Goal: Information Seeking & Learning: Learn about a topic

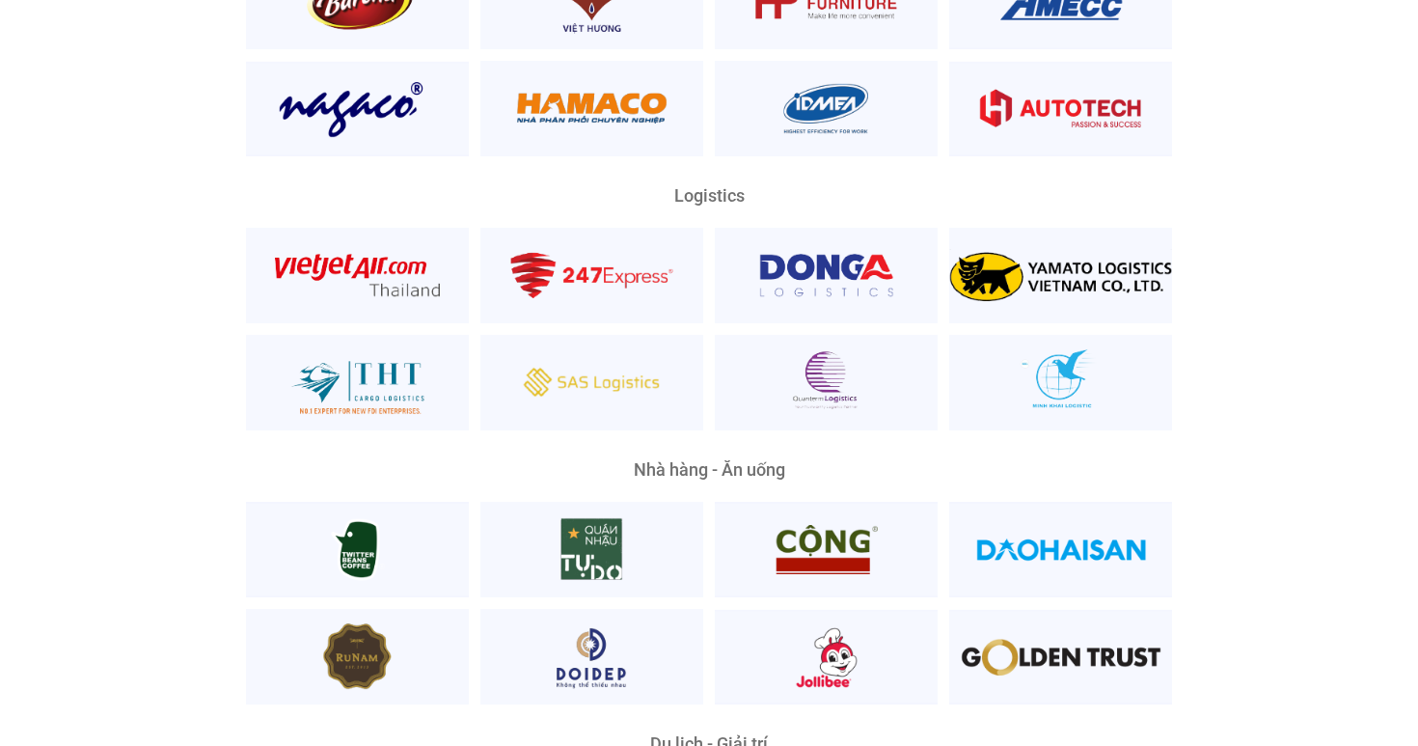
scroll to position [4454, 0]
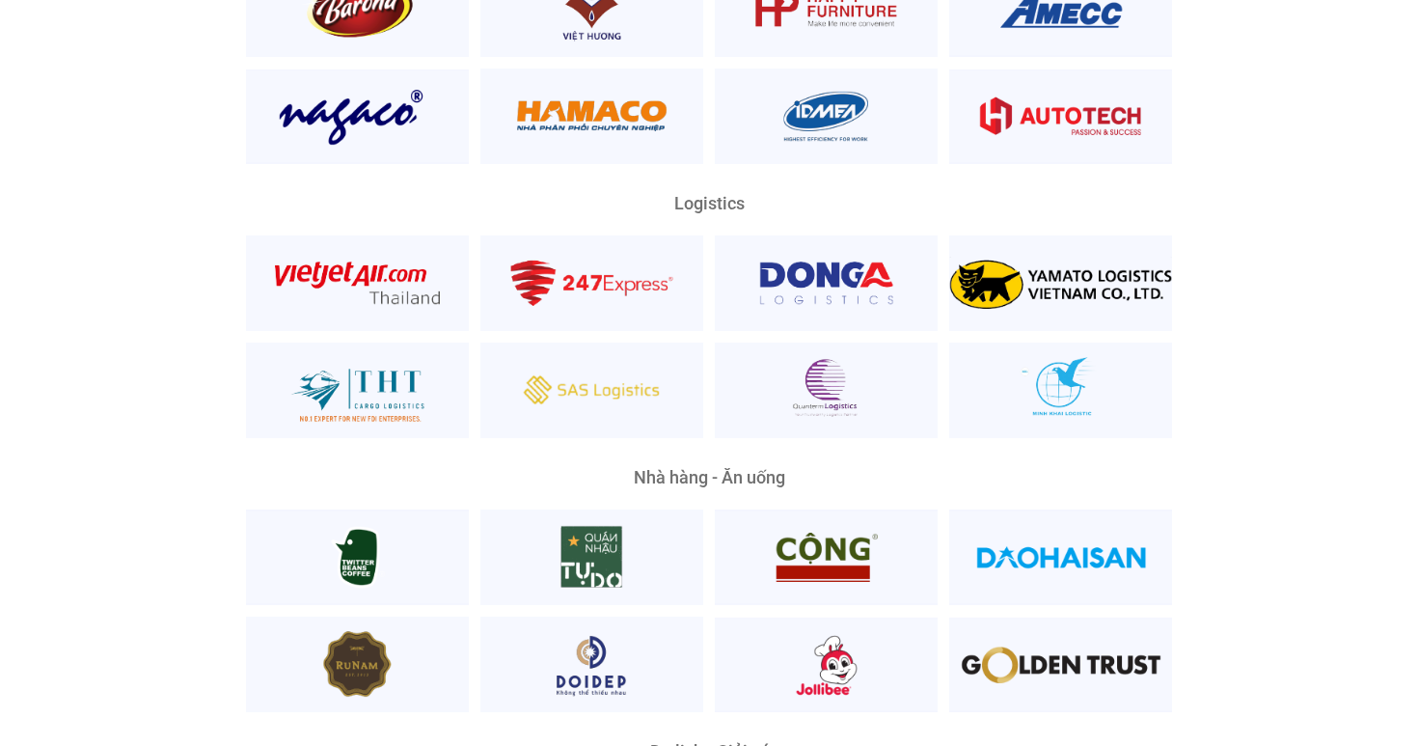
click at [682, 195] on div "Logistics" at bounding box center [709, 203] width 926 height 17
click at [717, 195] on div "Logistics" at bounding box center [709, 203] width 926 height 17
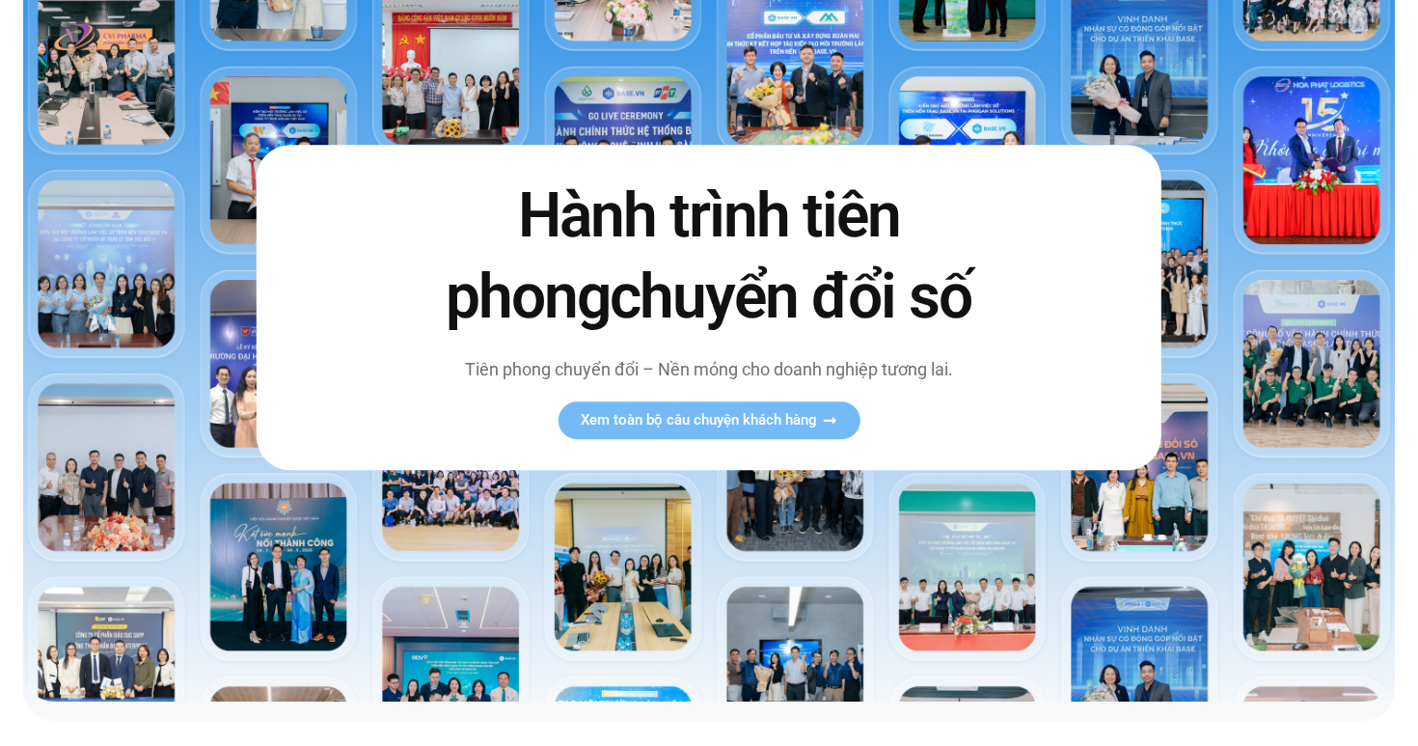
scroll to position [0, 0]
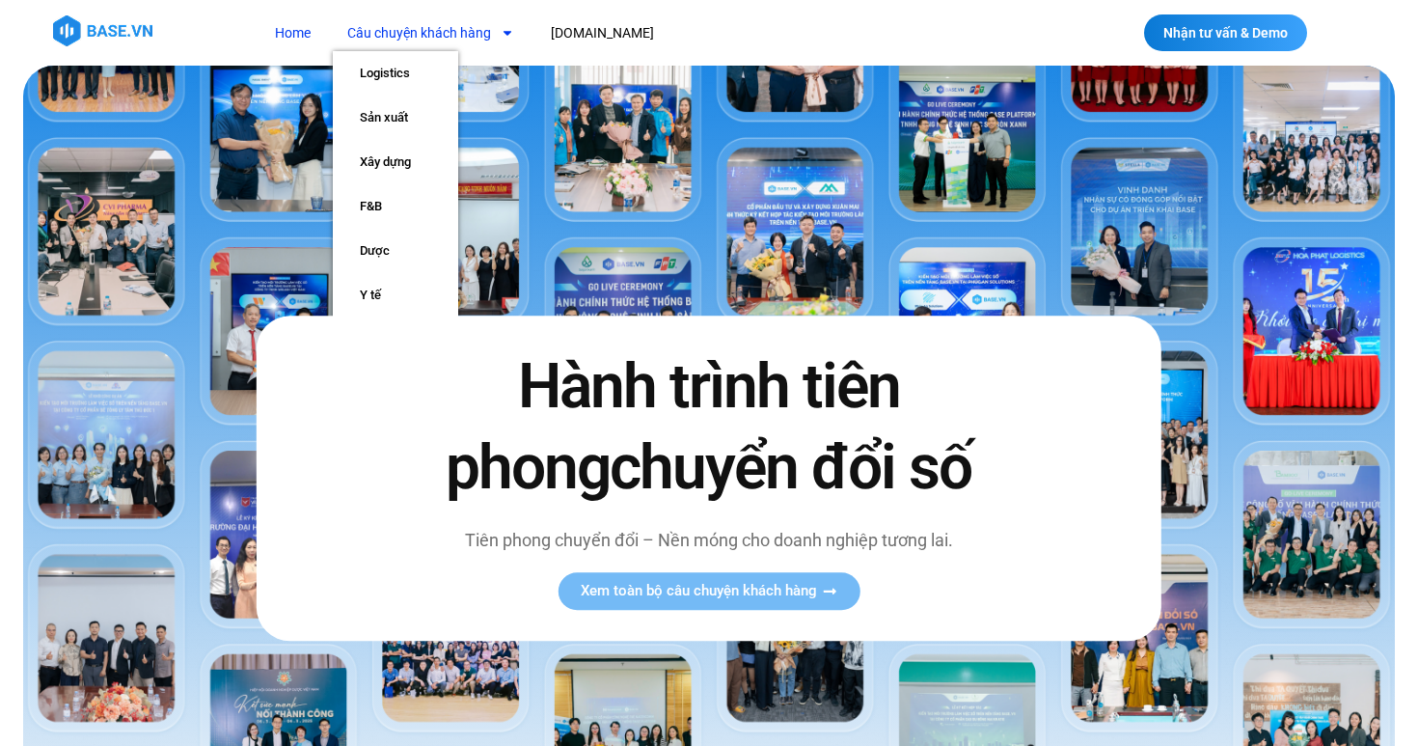
click at [482, 26] on link "Câu chuyện khách hàng" at bounding box center [431, 33] width 196 height 36
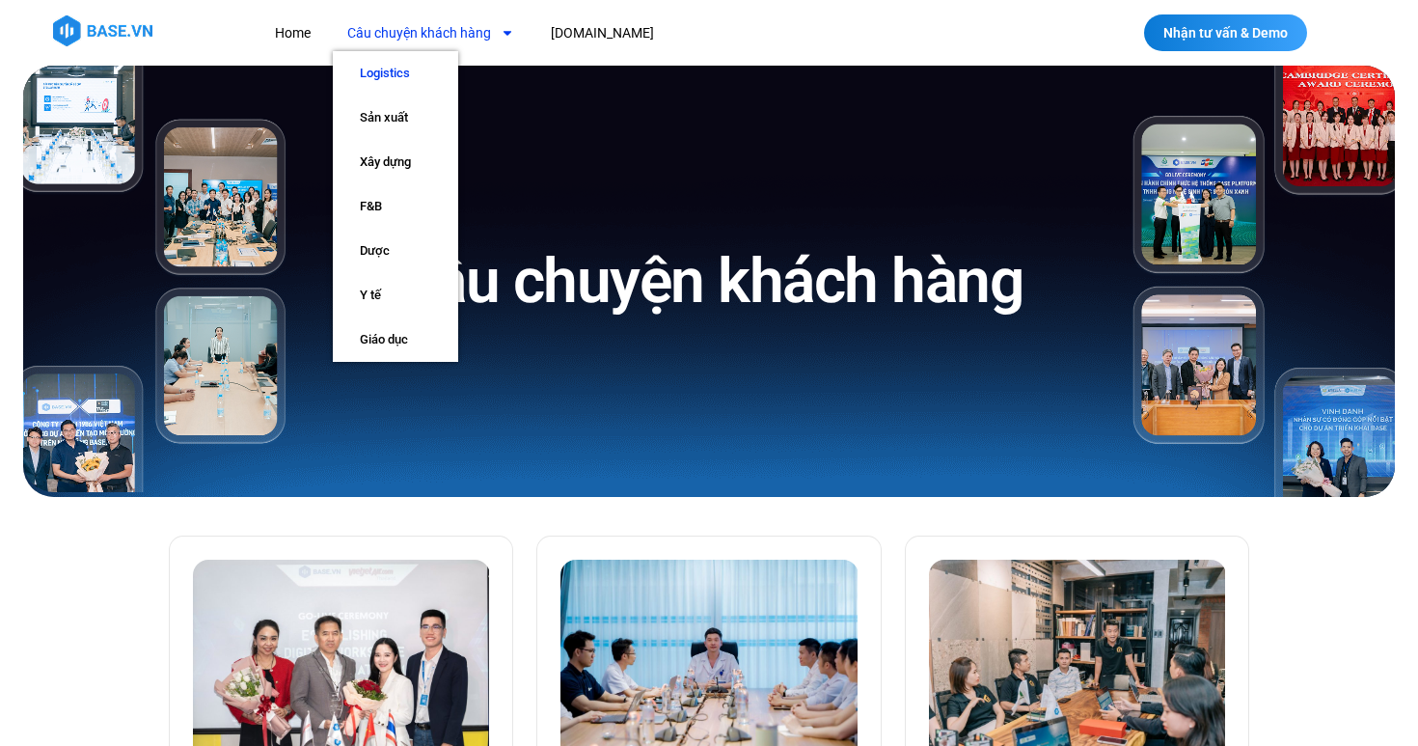
click at [418, 69] on link "Logistics" at bounding box center [395, 73] width 125 height 44
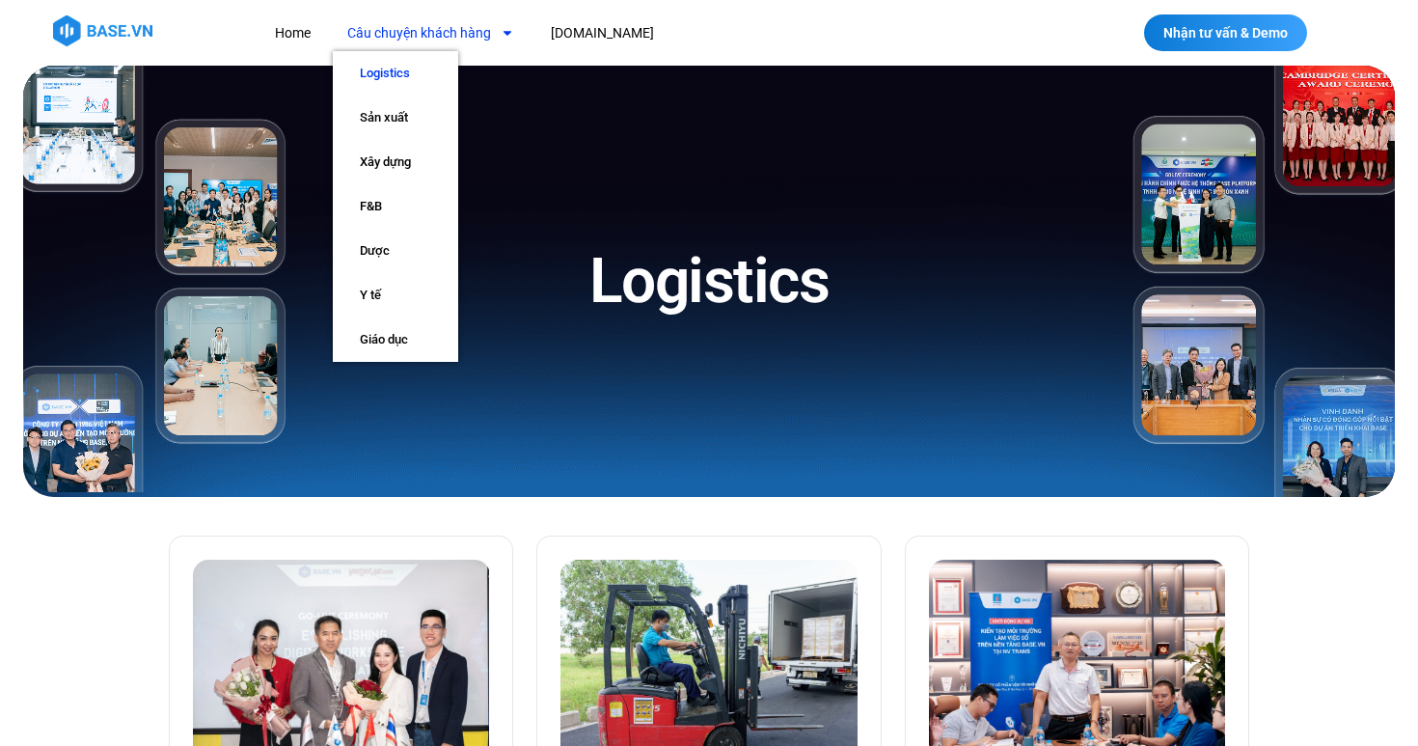
click at [463, 35] on link "Câu chuyện khách hàng" at bounding box center [431, 33] width 196 height 36
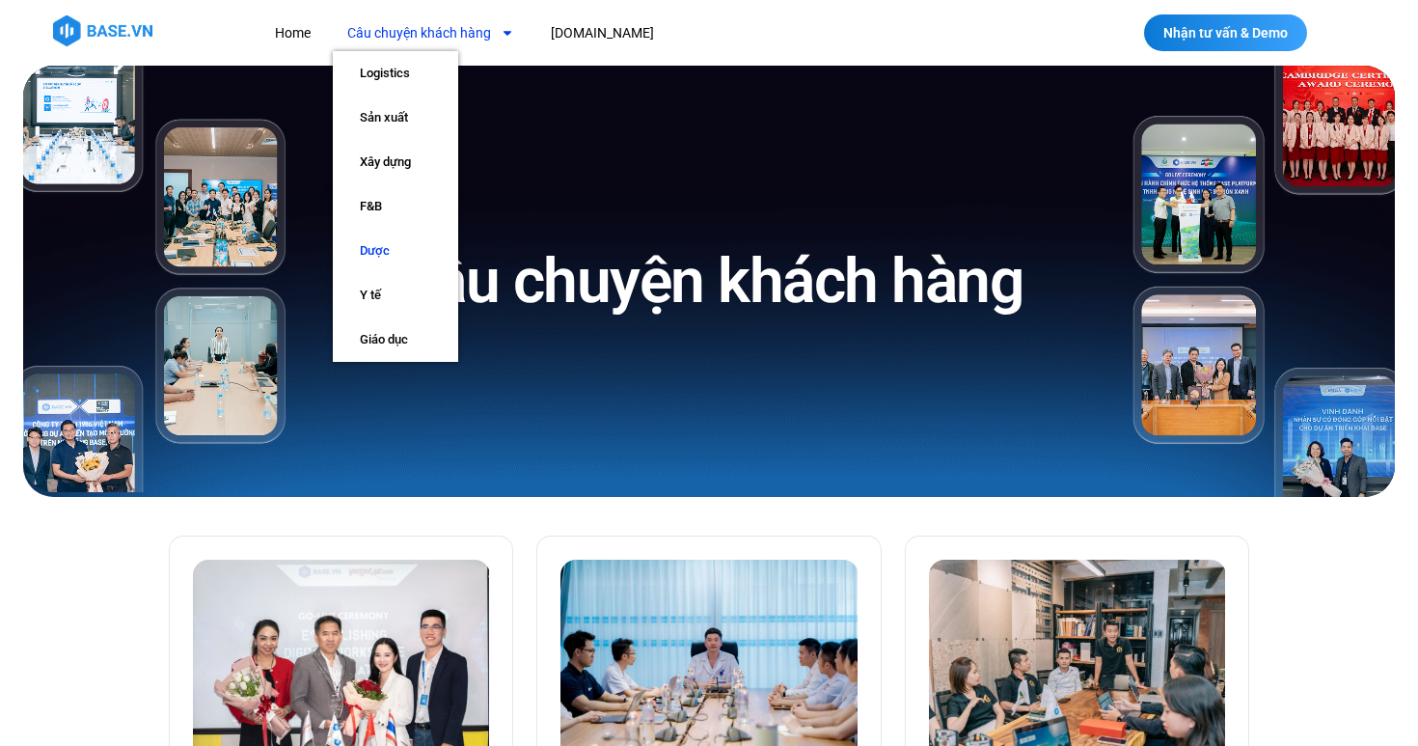
click at [391, 245] on link "Dược" at bounding box center [395, 251] width 125 height 44
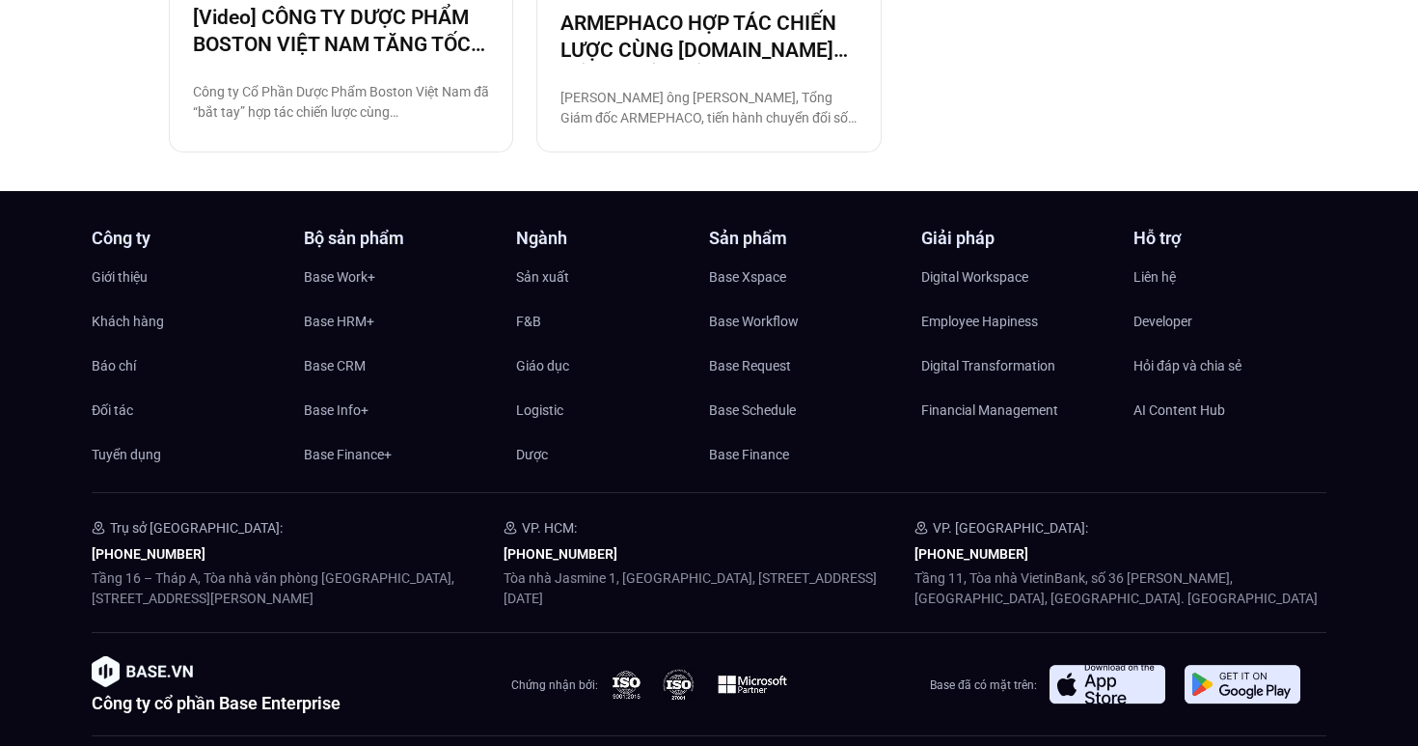
scroll to position [2353, 0]
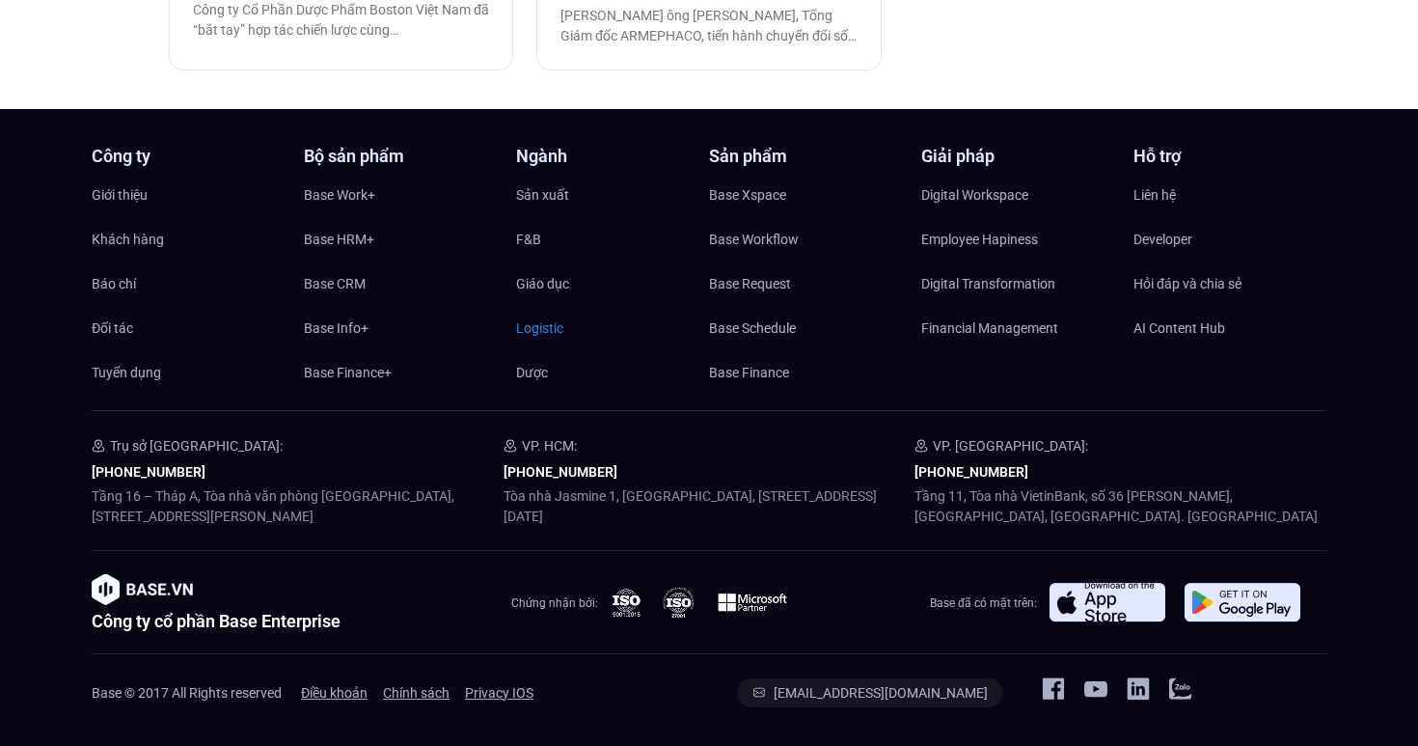
click at [532, 324] on span "Logistic" at bounding box center [539, 328] width 47 height 29
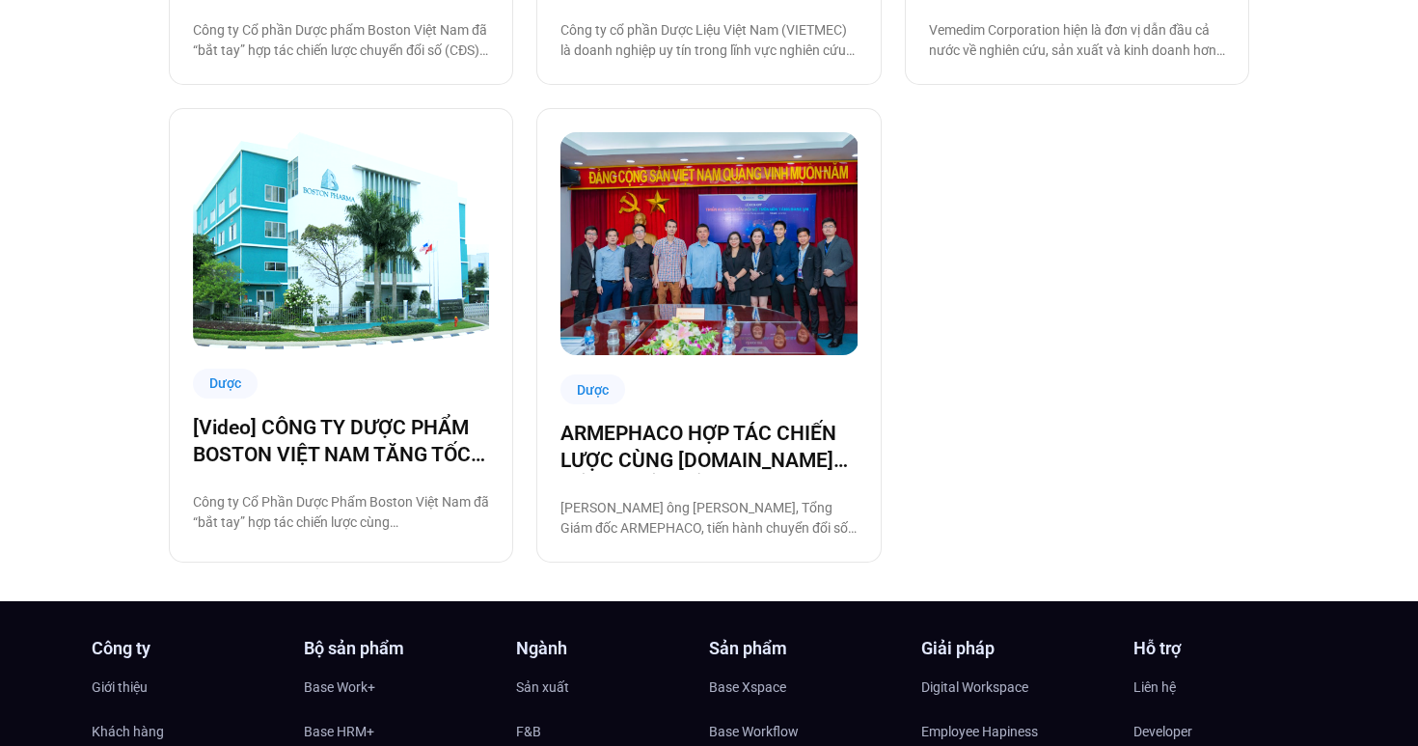
scroll to position [1866, 0]
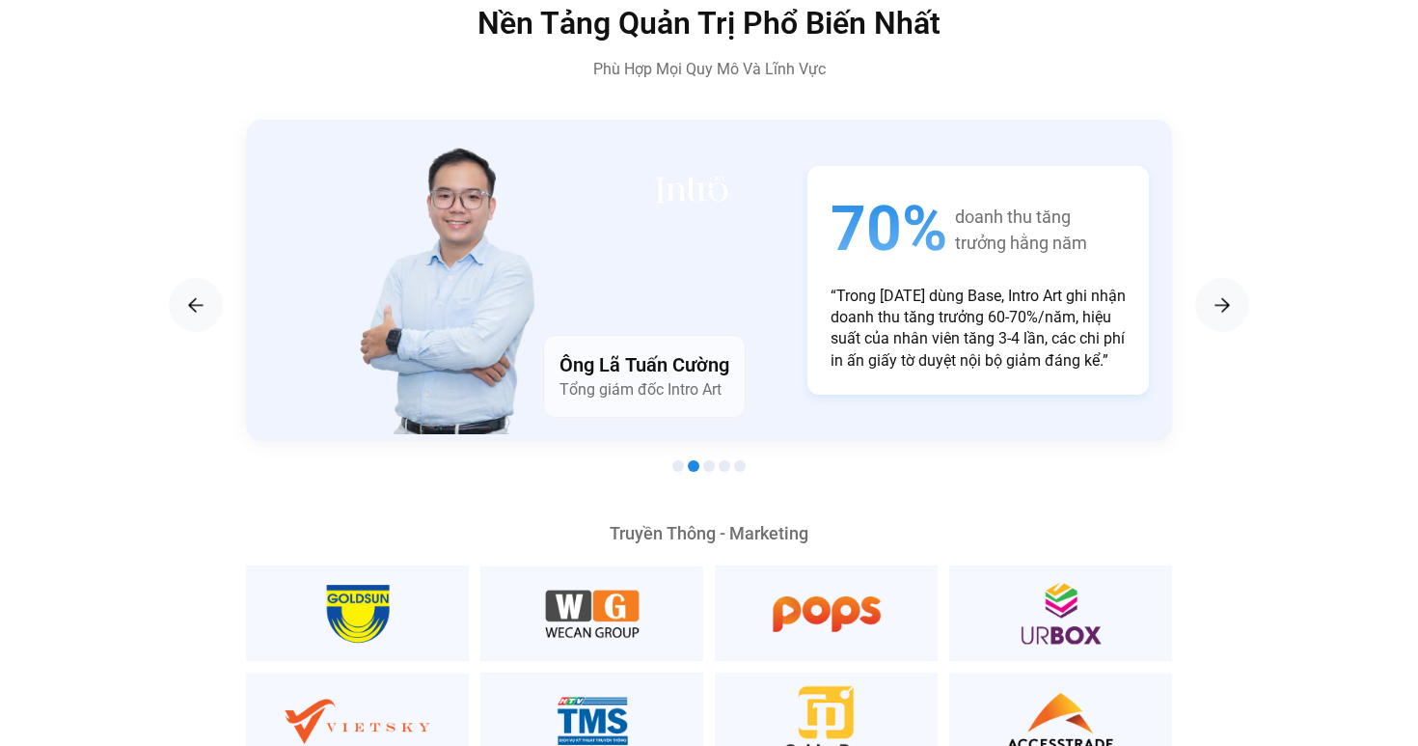
scroll to position [3314, 0]
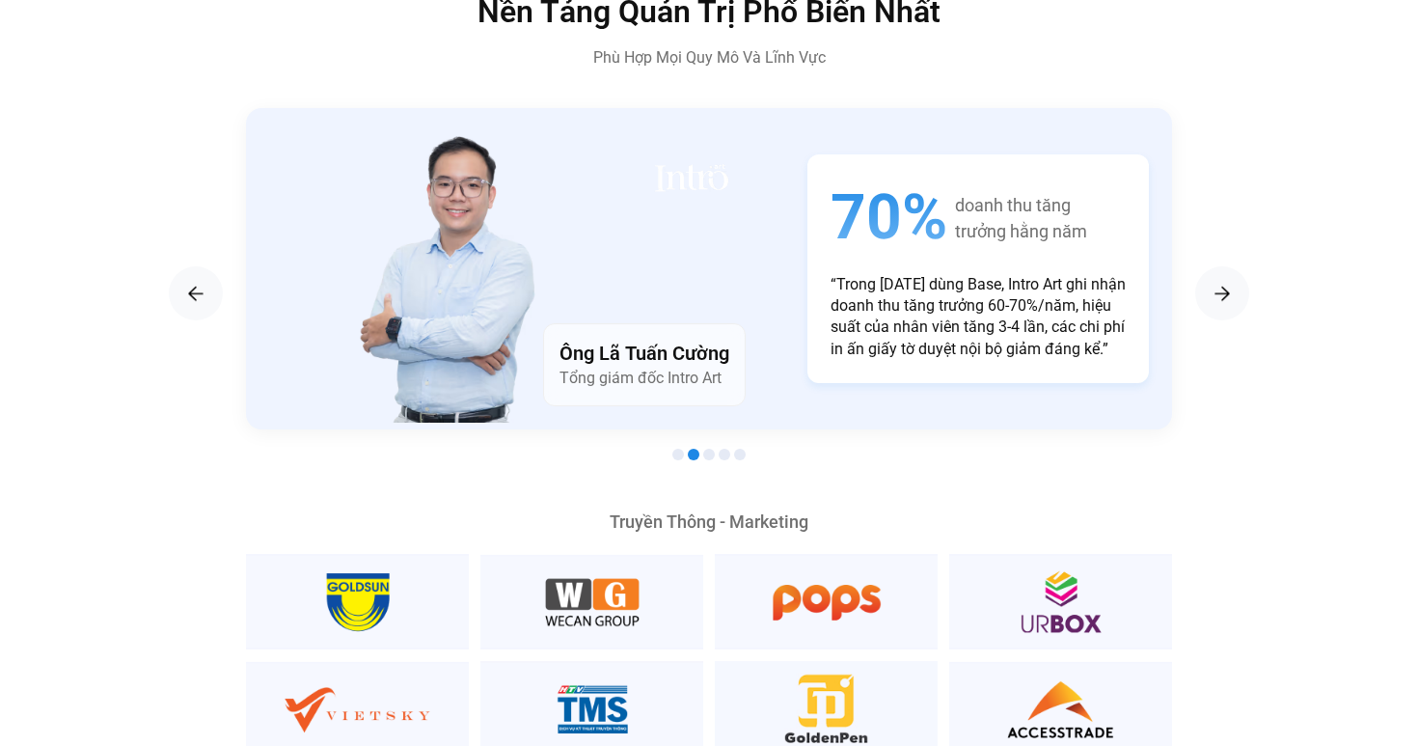
click at [676, 449] on span "Go to slide 1" at bounding box center [678, 455] width 12 height 12
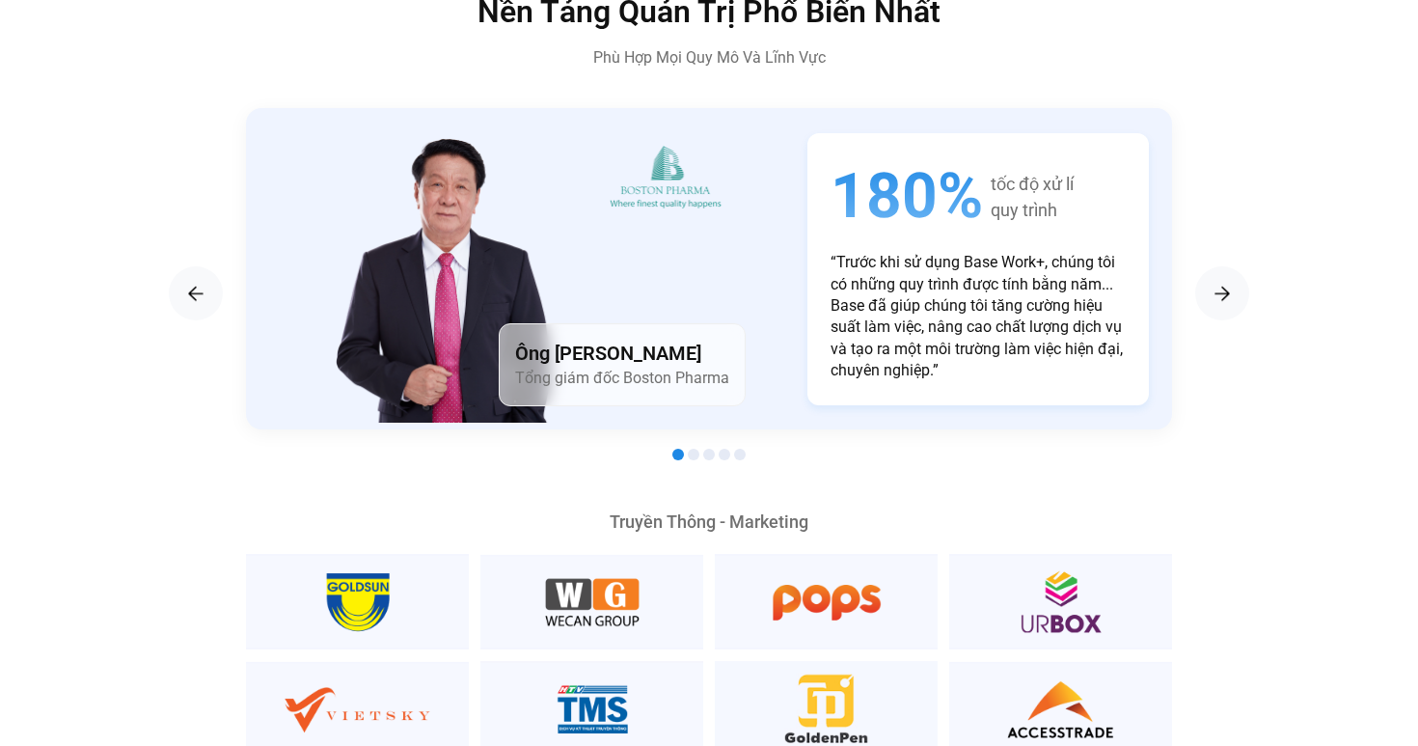
click at [696, 449] on span "Go to slide 2" at bounding box center [694, 455] width 12 height 12
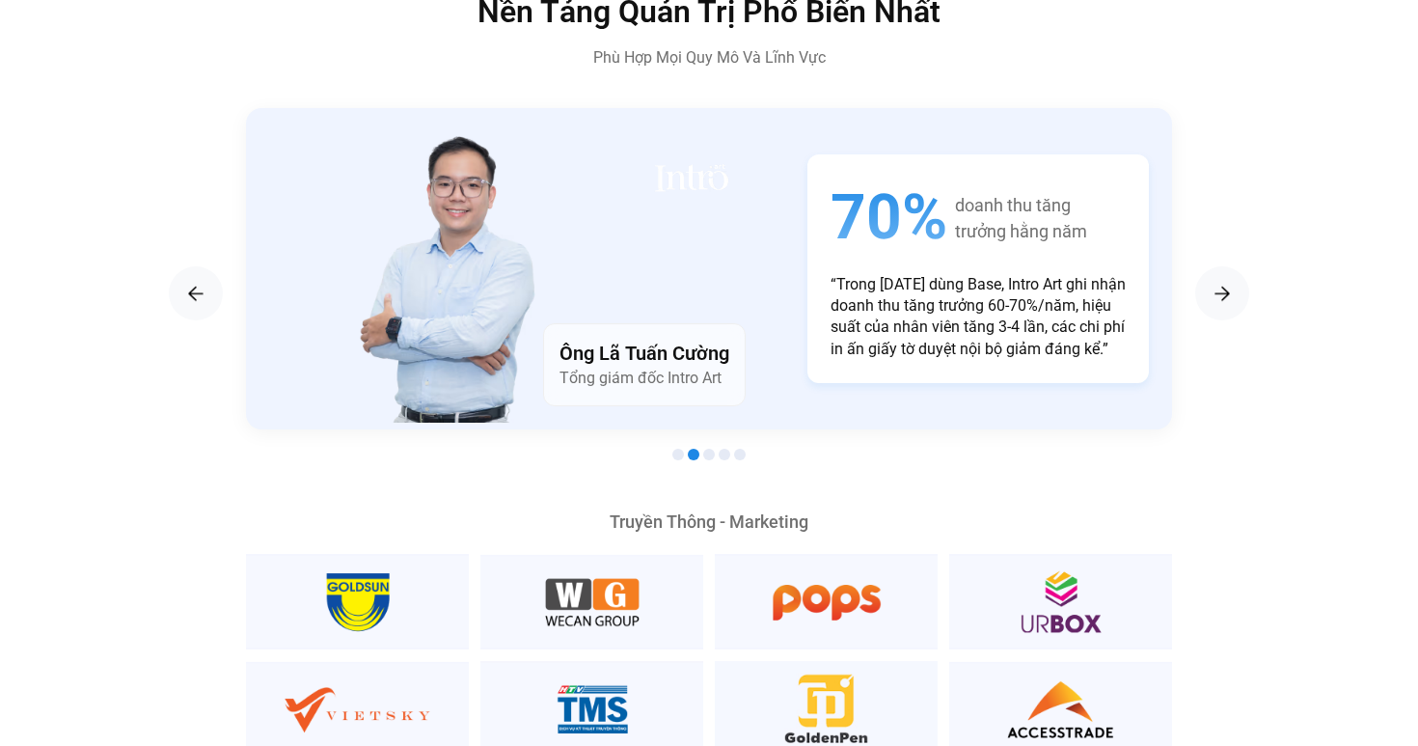
click at [705, 449] on span "Go to slide 3" at bounding box center [709, 455] width 12 height 12
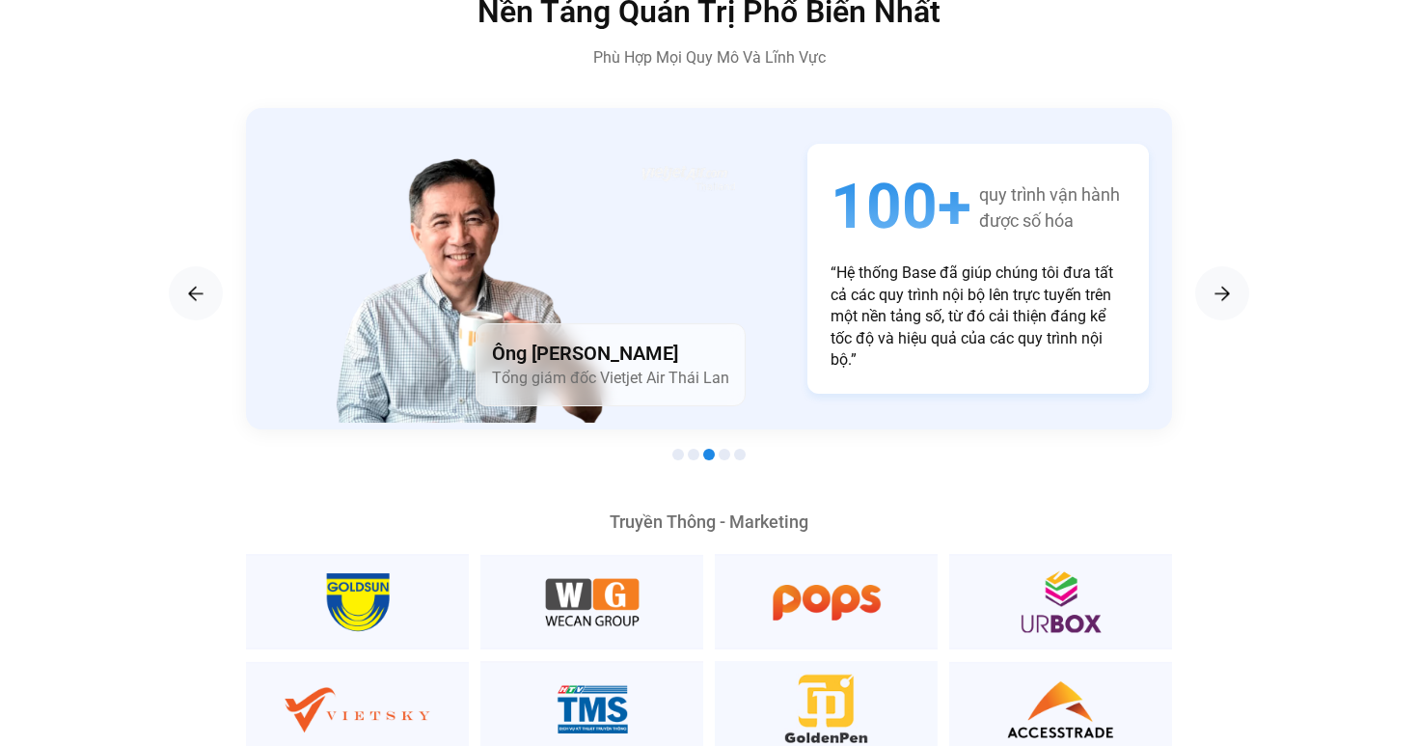
click at [726, 449] on span "Go to slide 4" at bounding box center [725, 455] width 12 height 12
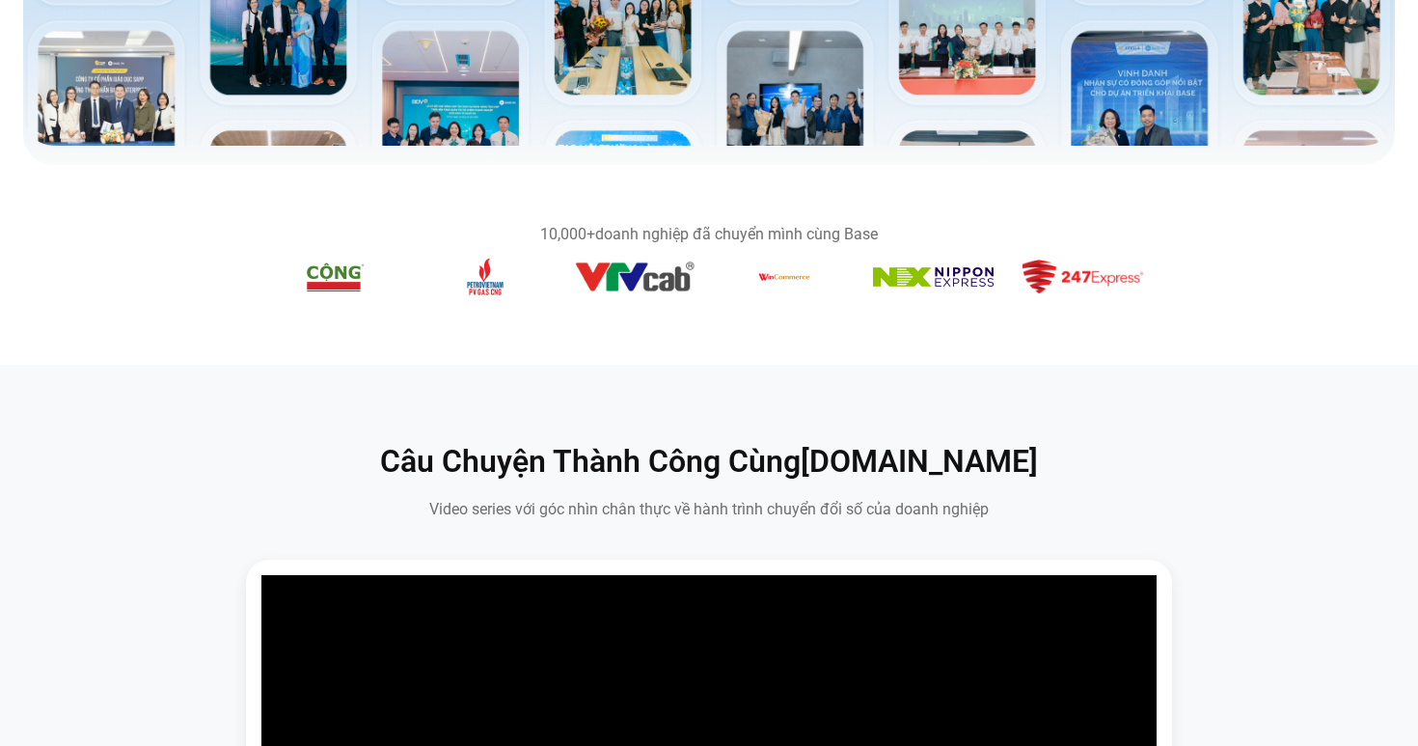
scroll to position [0, 0]
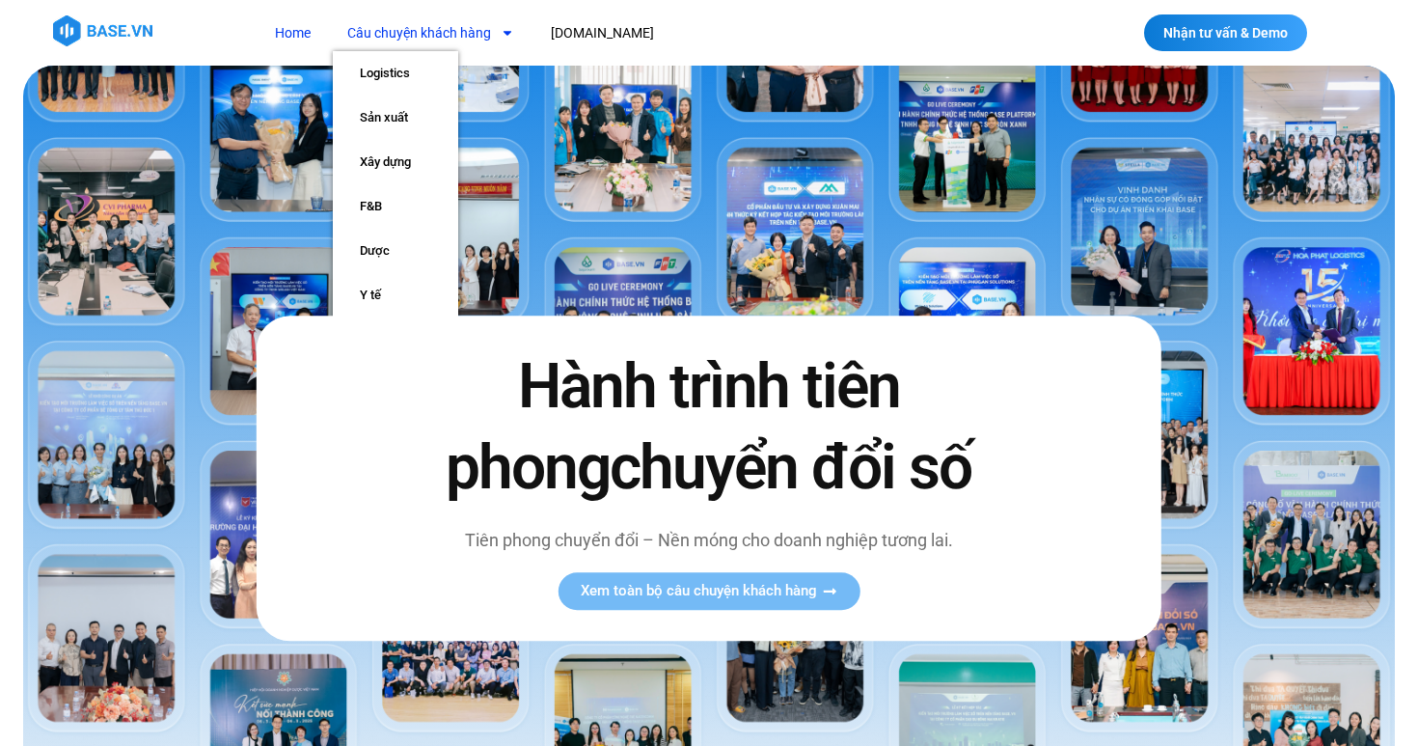
click at [475, 28] on link "Câu chuyện khách hàng" at bounding box center [431, 33] width 196 height 36
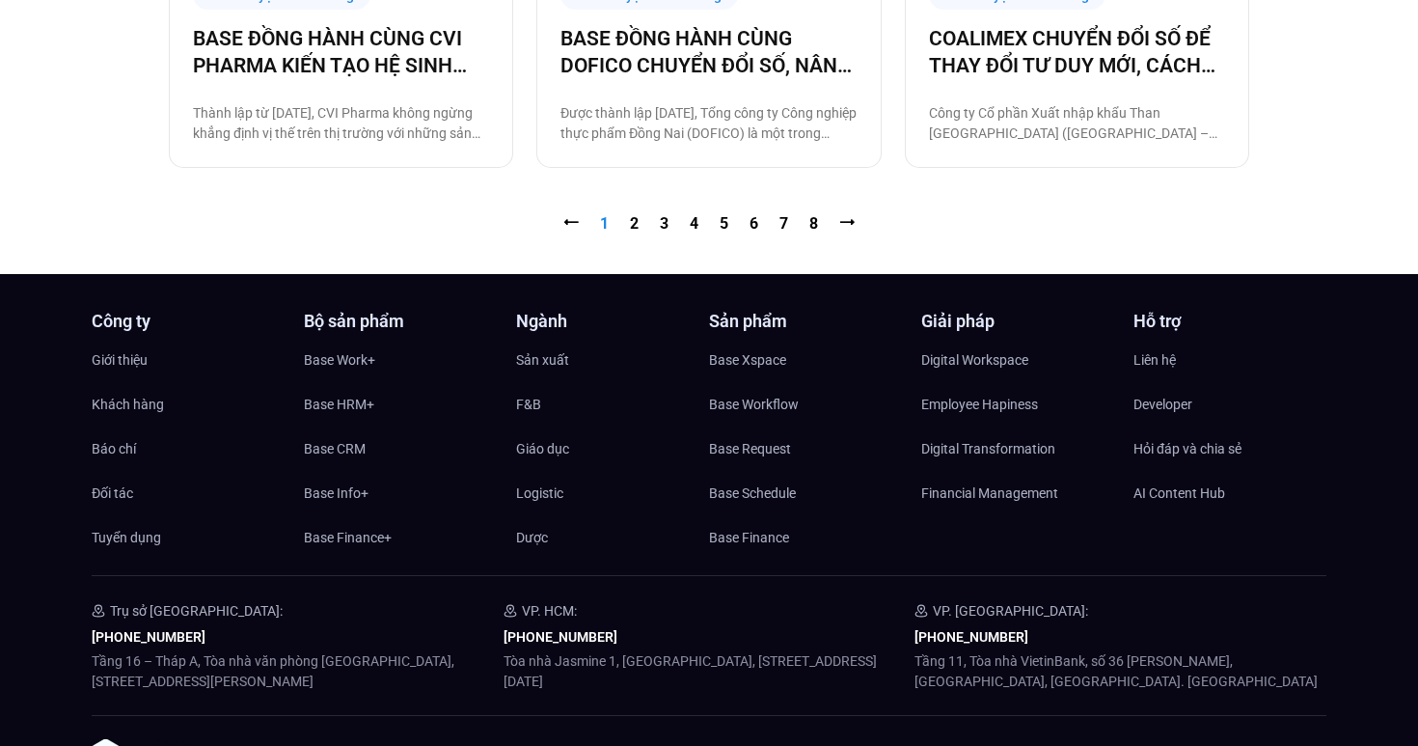
scroll to position [2249, 0]
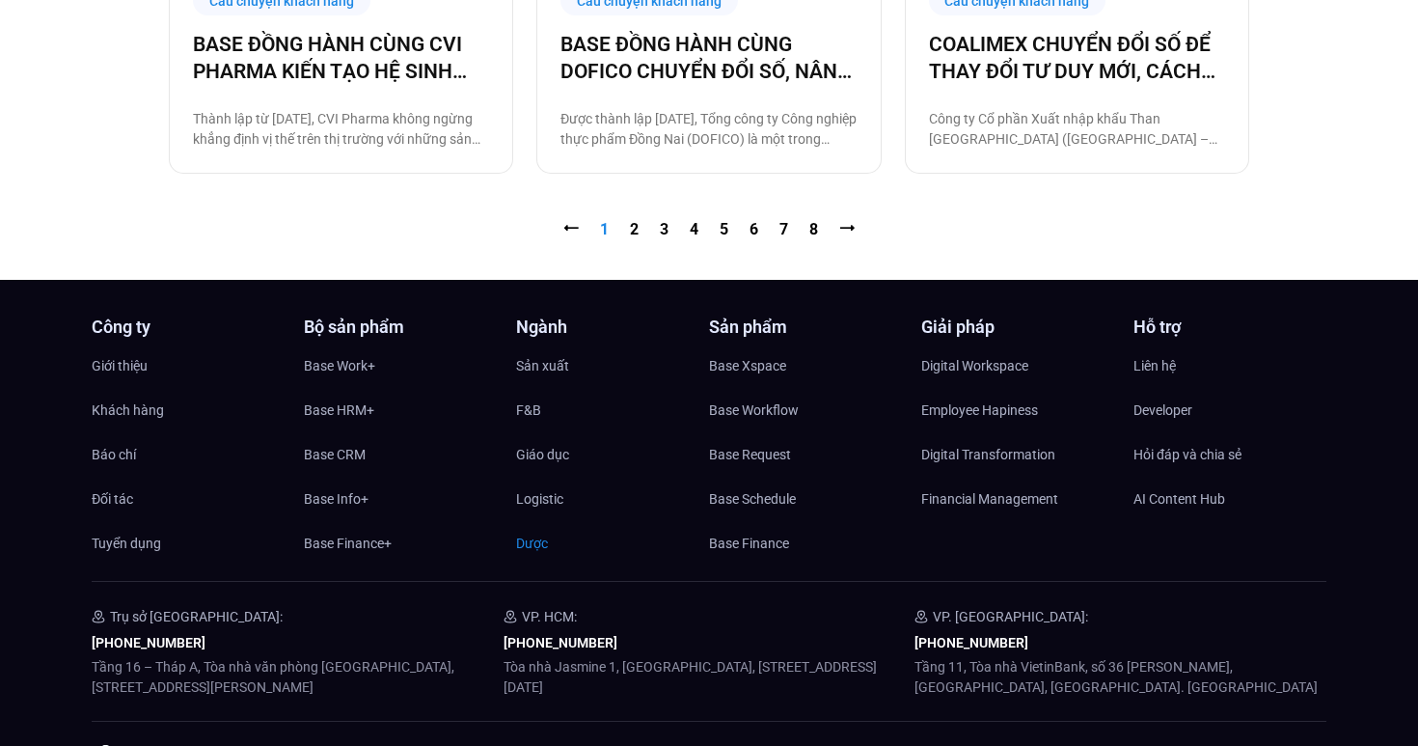
click at [537, 544] on span "Dược" at bounding box center [532, 543] width 32 height 29
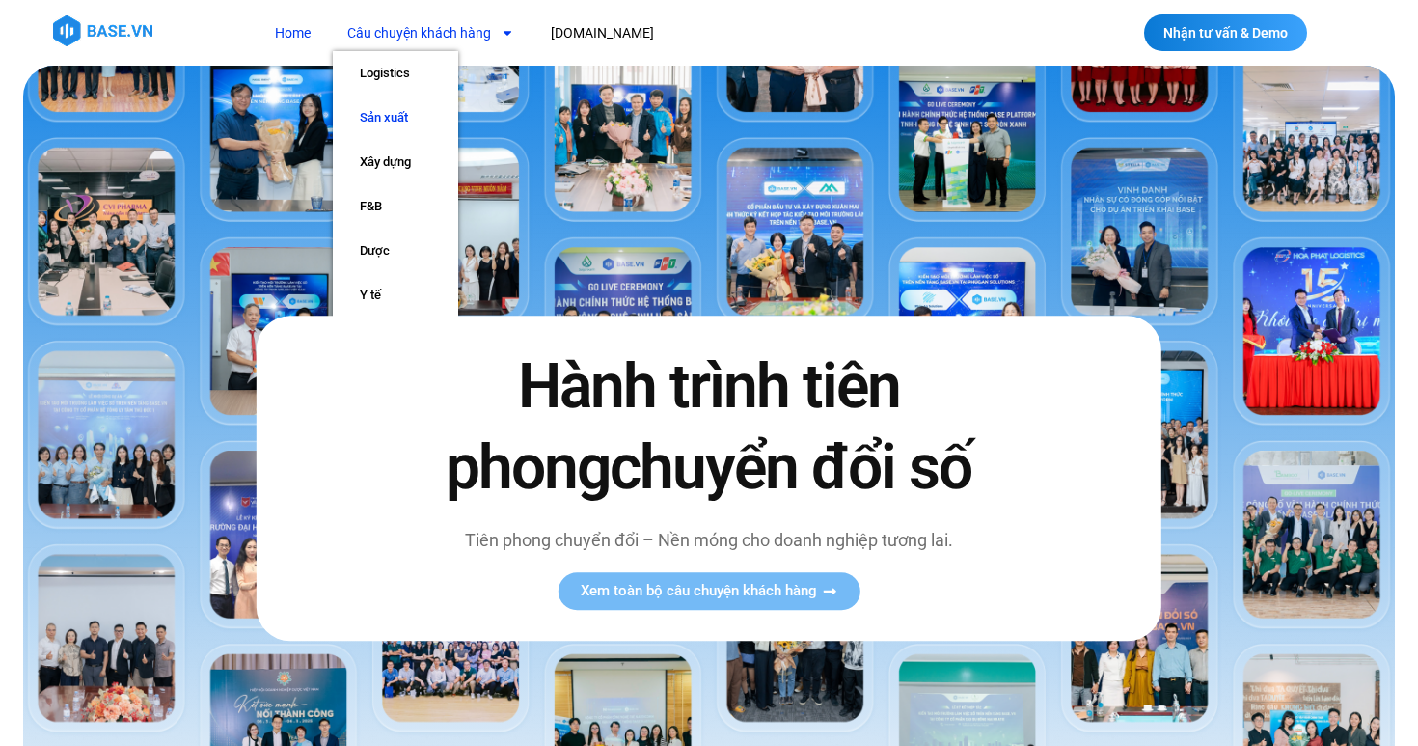
click at [405, 111] on link "Sản xuất" at bounding box center [395, 118] width 125 height 44
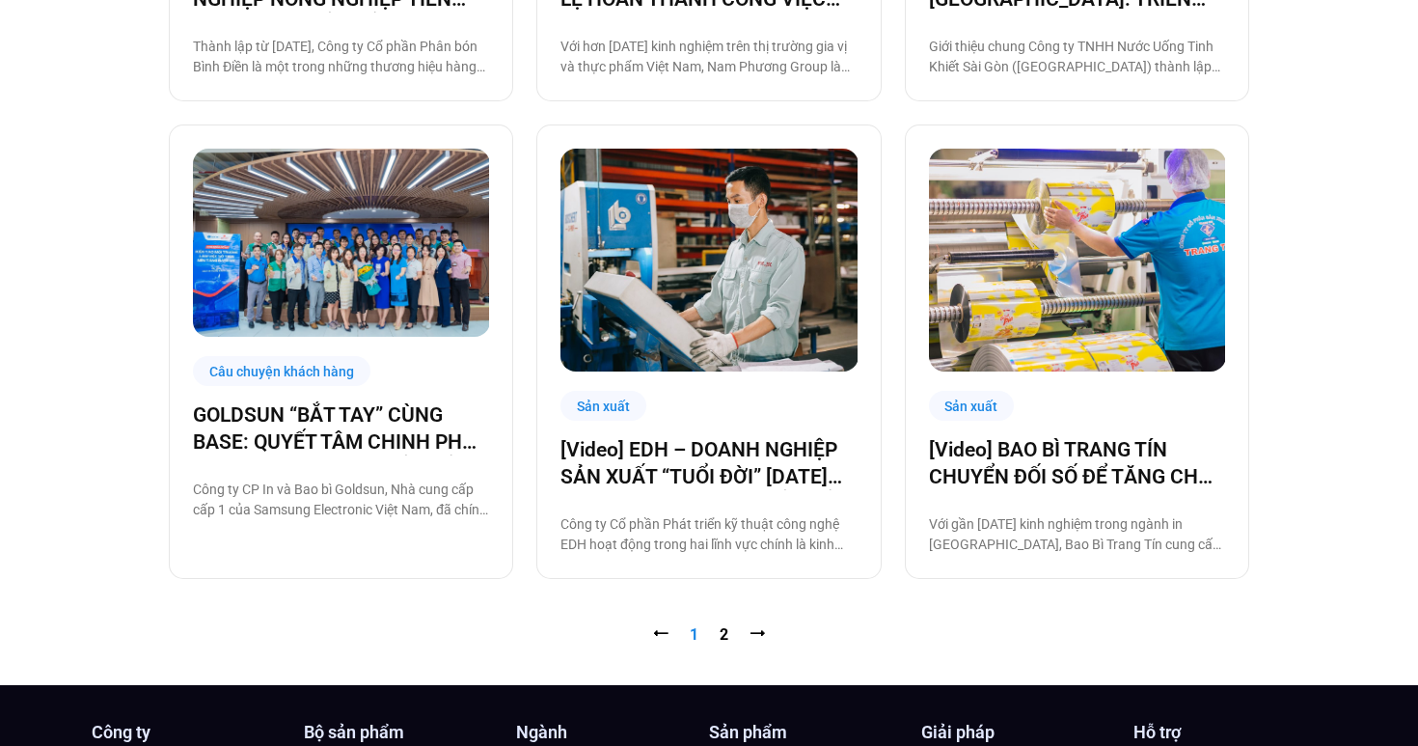
scroll to position [1845, 0]
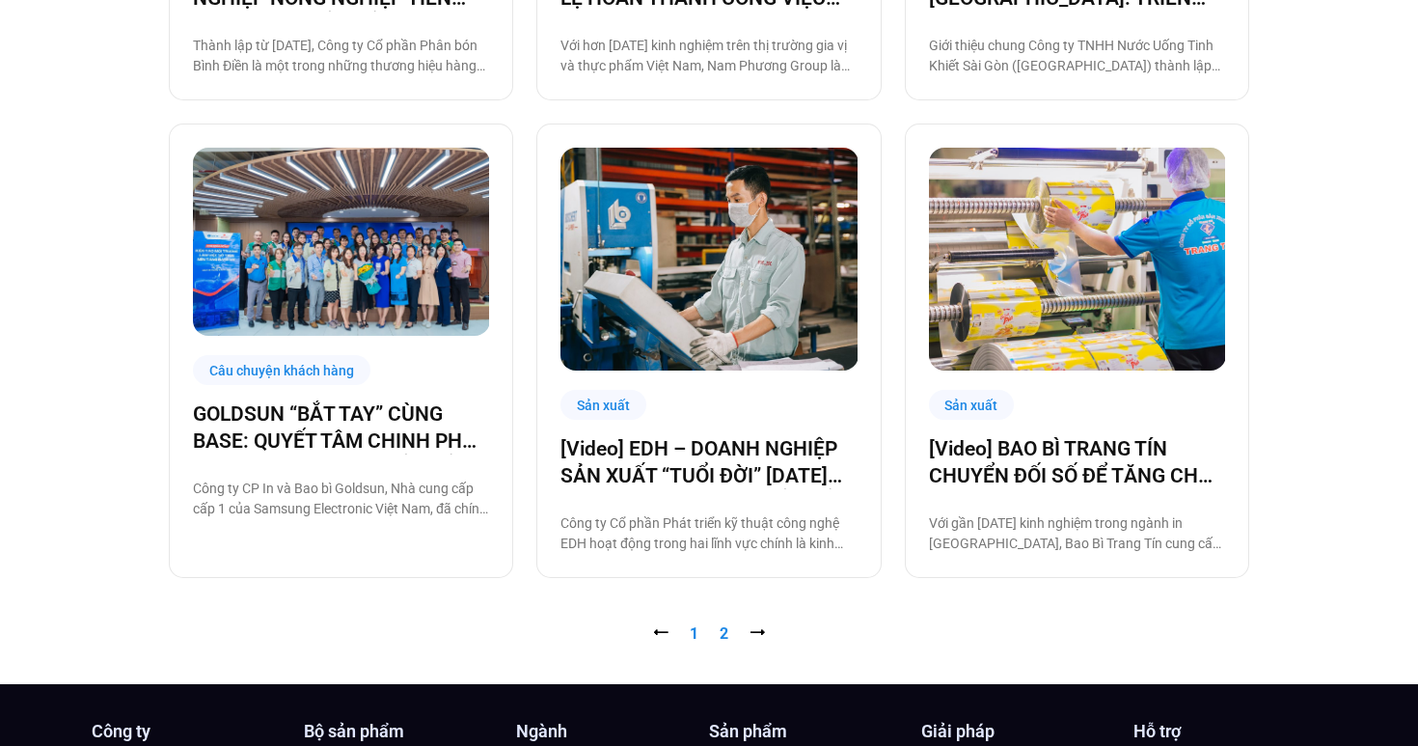
click at [724, 626] on link "Trang 2" at bounding box center [724, 633] width 9 height 18
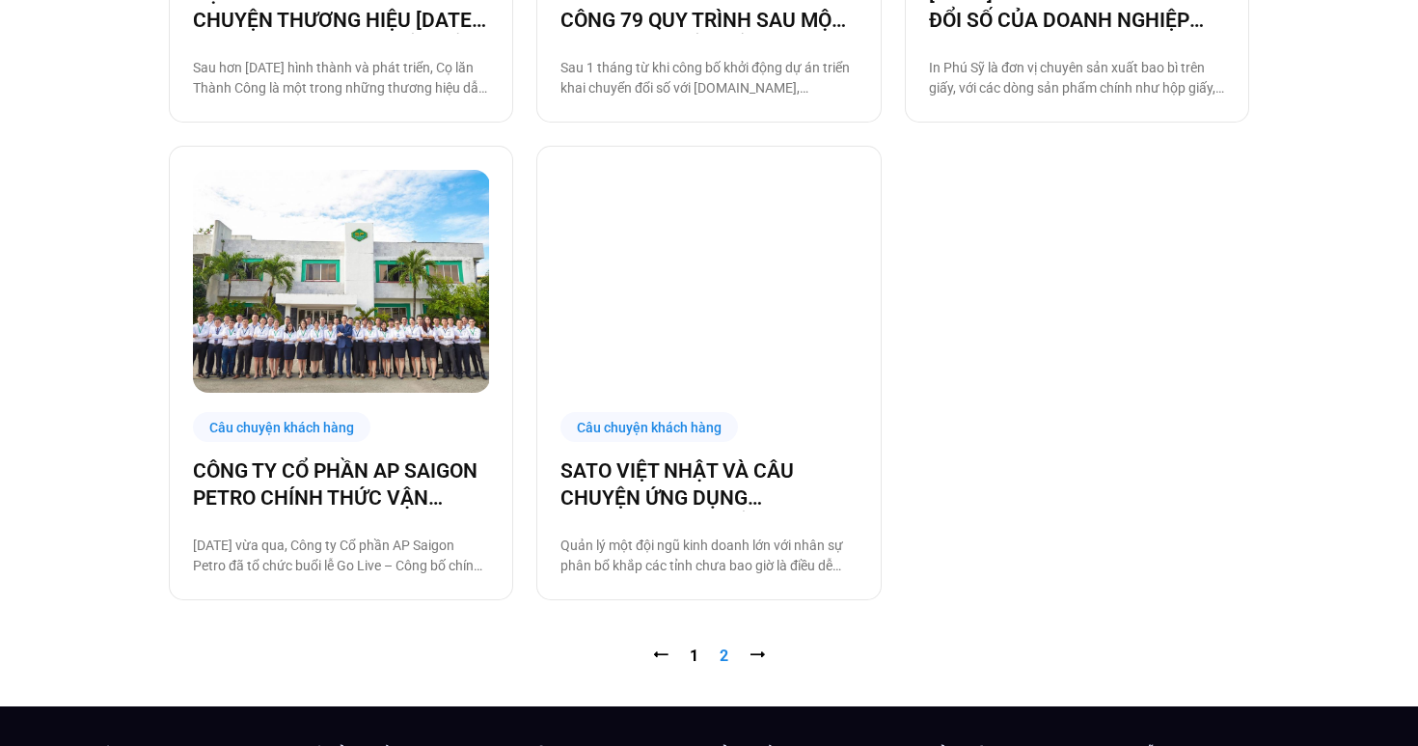
scroll to position [1431, 0]
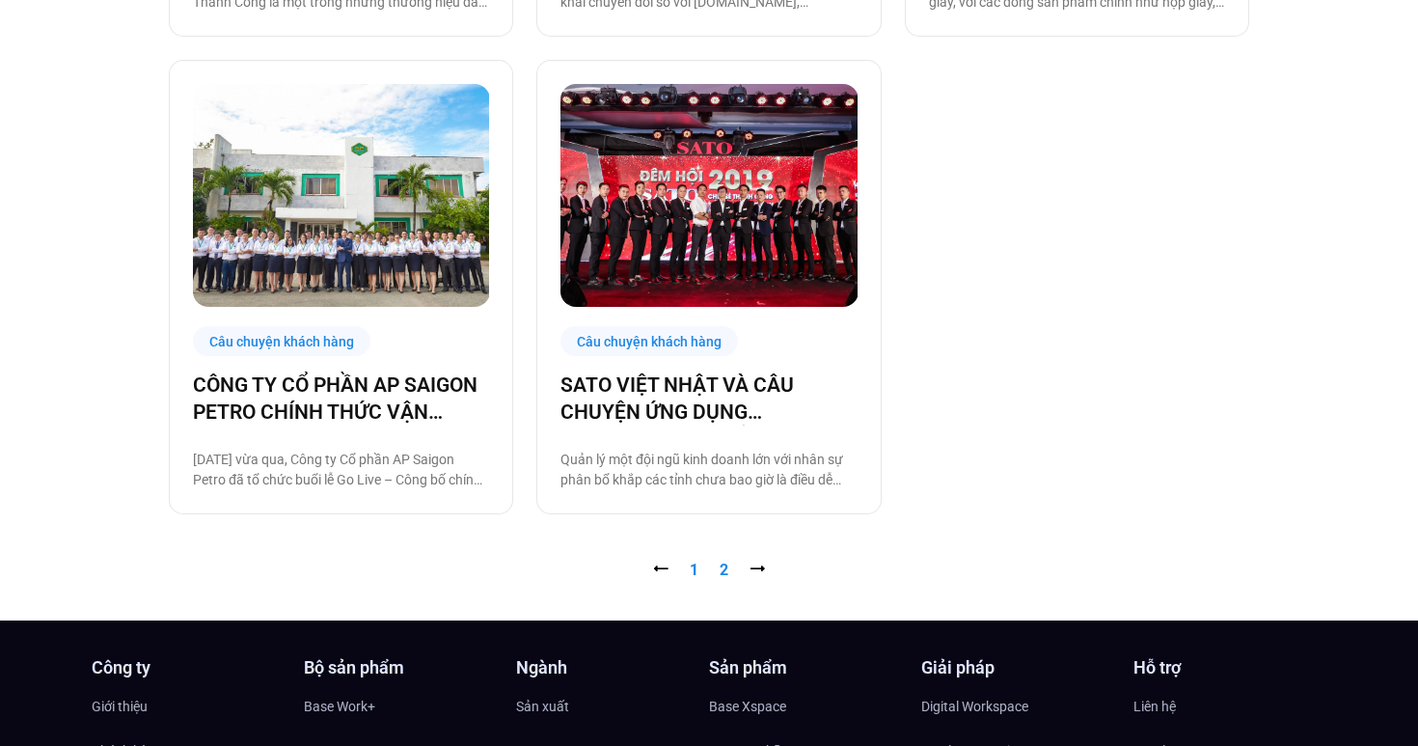
click at [698, 569] on link "Trang 1" at bounding box center [694, 570] width 9 height 18
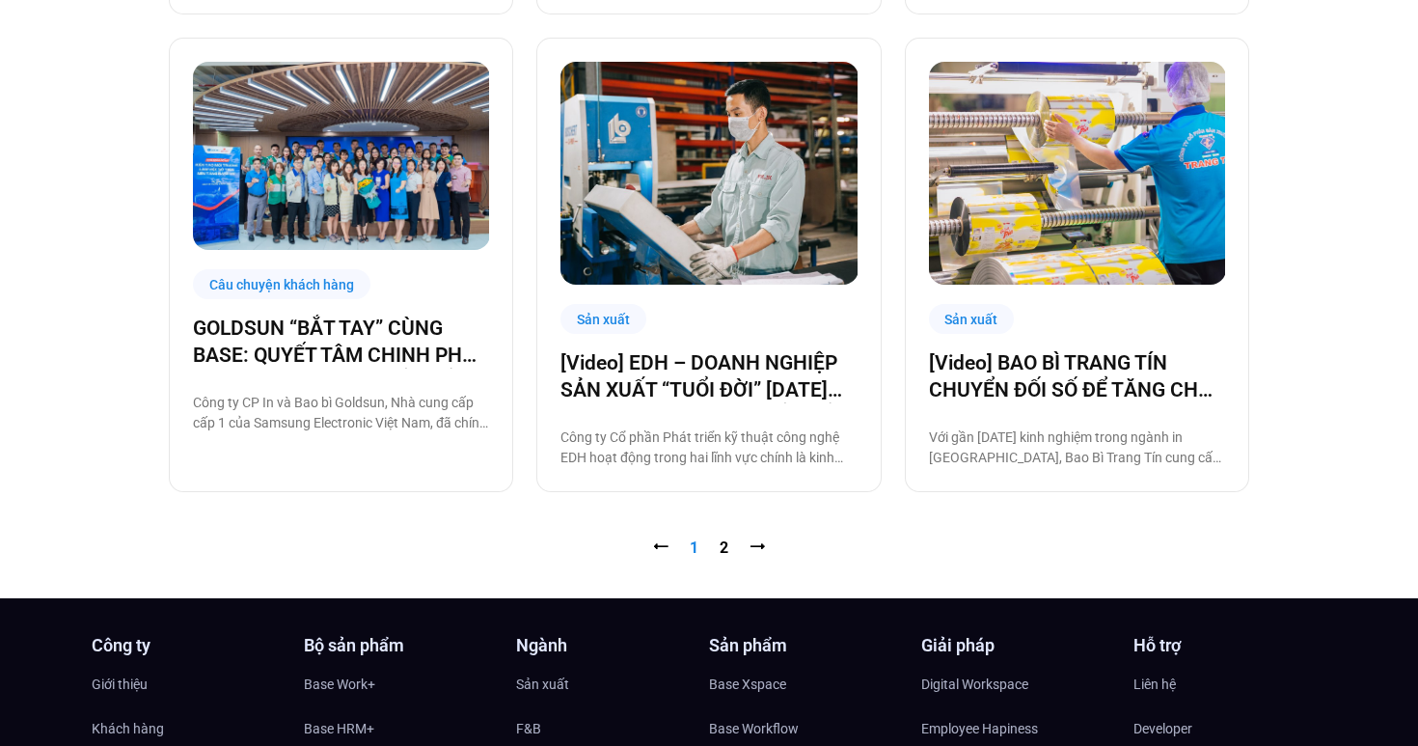
scroll to position [1932, 0]
